Goal: Information Seeking & Learning: Check status

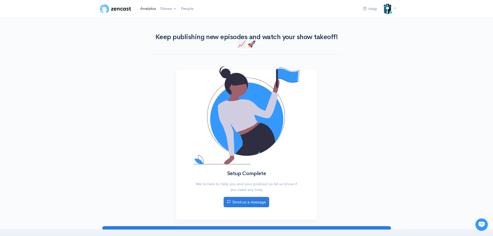
click at [147, 11] on link "Analytics" at bounding box center [148, 8] width 20 height 11
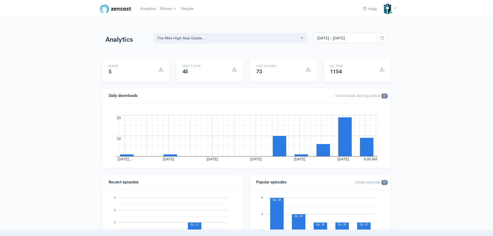
click at [355, 96] on span "Downloads during period: 47" at bounding box center [361, 95] width 52 height 5
click at [354, 39] on input "[DATE] - [DATE]" at bounding box center [346, 38] width 64 height 11
click at [332, 66] on li "Last 7 days" at bounding box center [332, 65] width 36 height 8
type input "[DATE] - [DATE]"
